Goal: Task Accomplishment & Management: Use online tool/utility

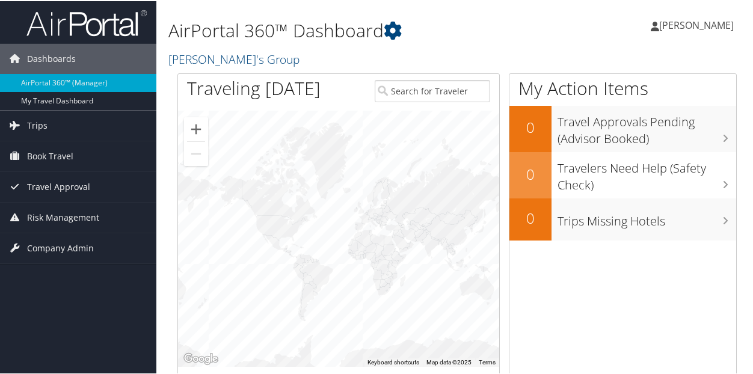
click at [678, 20] on span "[PERSON_NAME]" at bounding box center [697, 23] width 75 height 13
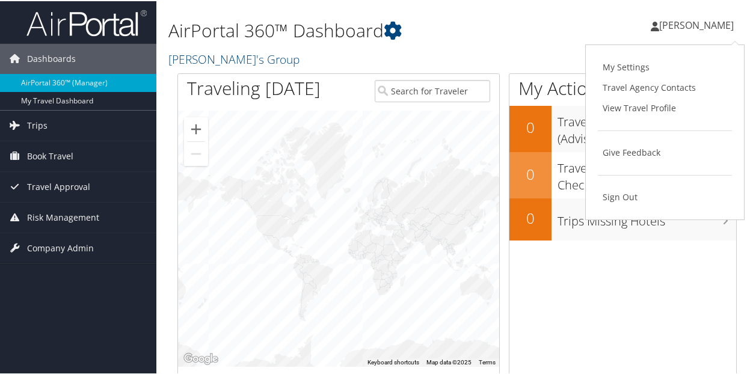
click at [603, 19] on div "Monique Savedo Monique Savedo My Settings Travel Agency Contacts View Travel Pr…" at bounding box center [631, 29] width 253 height 46
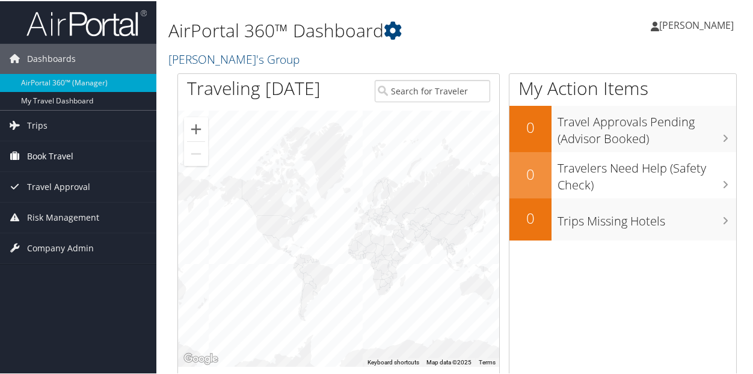
click at [57, 151] on span "Book Travel" at bounding box center [50, 155] width 46 height 30
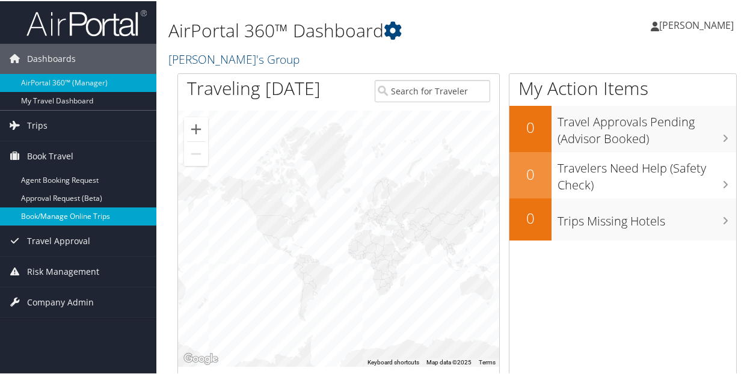
click at [71, 211] on link "Book/Manage Online Trips" at bounding box center [78, 215] width 156 height 18
